Goal: Browse casually

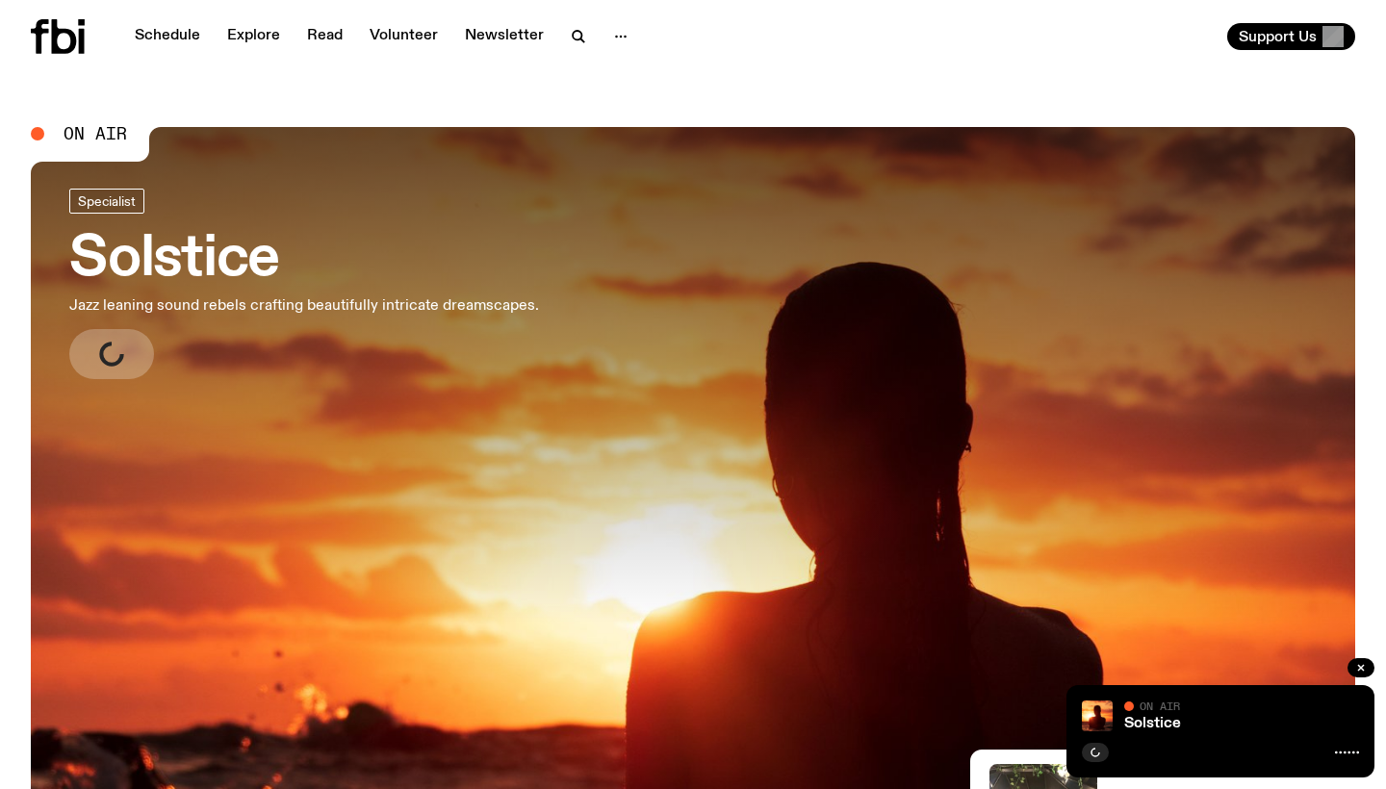
click at [115, 364] on icon "button" at bounding box center [111, 354] width 29 height 29
click at [269, 31] on link "Explore" at bounding box center [254, 36] width 76 height 27
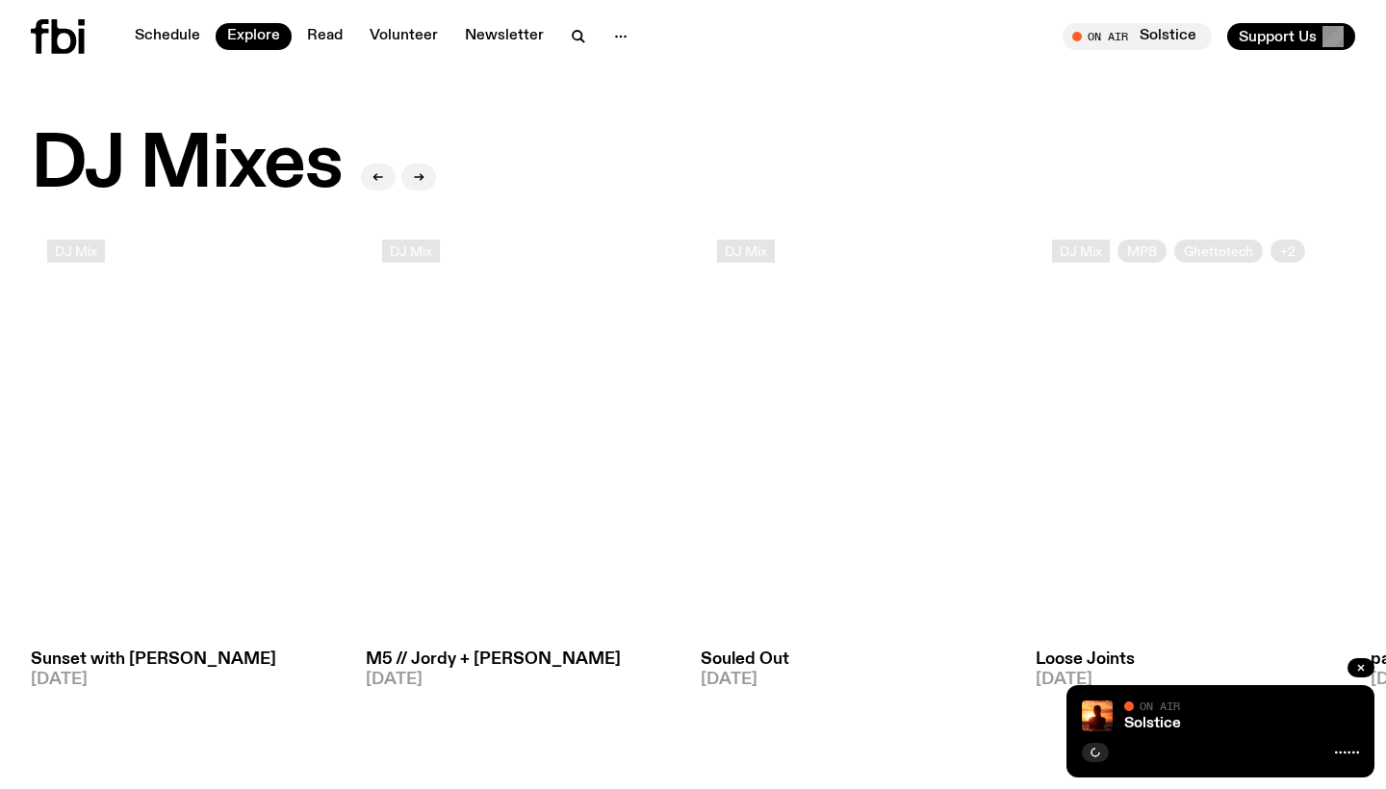
scroll to position [-1, 0]
click at [475, 536] on icon at bounding box center [523, 432] width 314 height 419
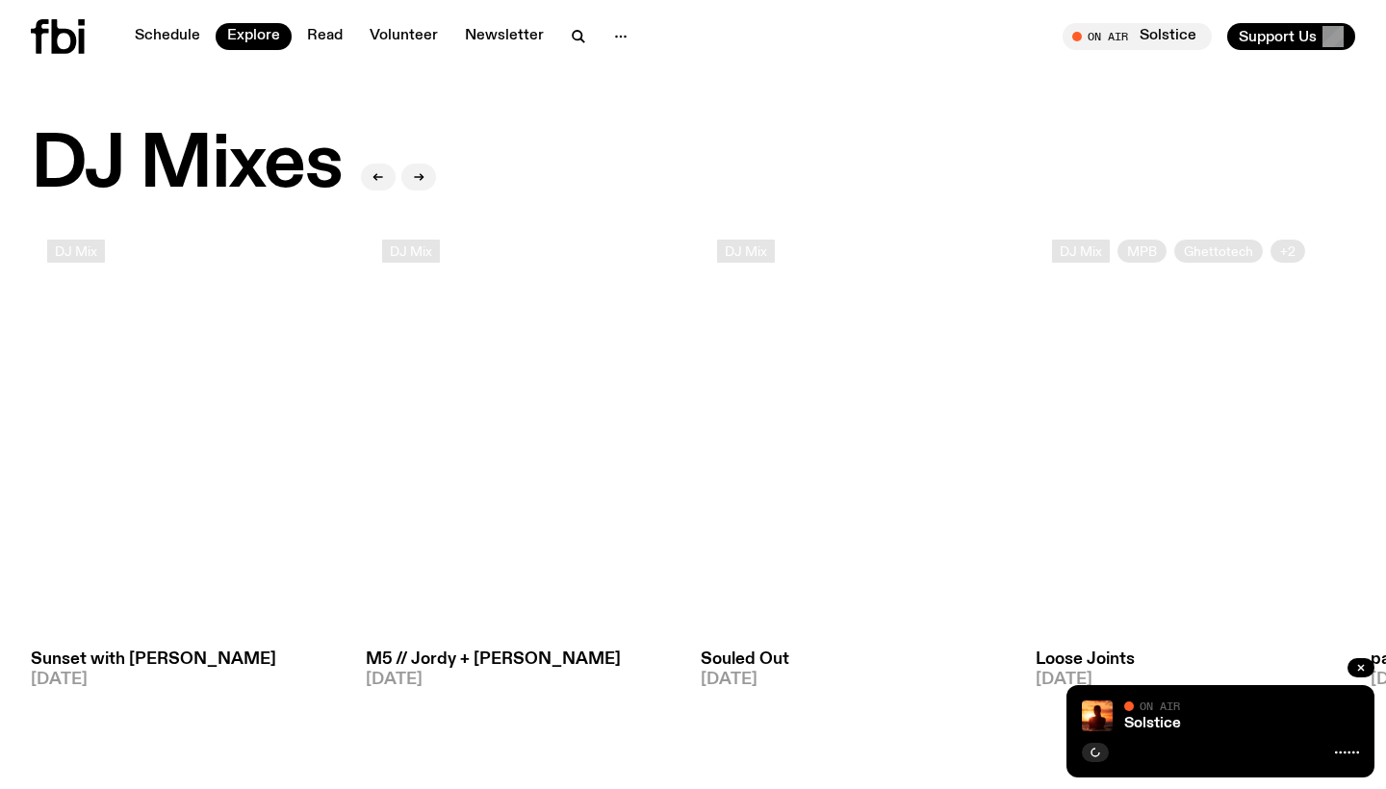
click at [475, 536] on icon at bounding box center [523, 432] width 314 height 419
